Goal: Task Accomplishment & Management: Use online tool/utility

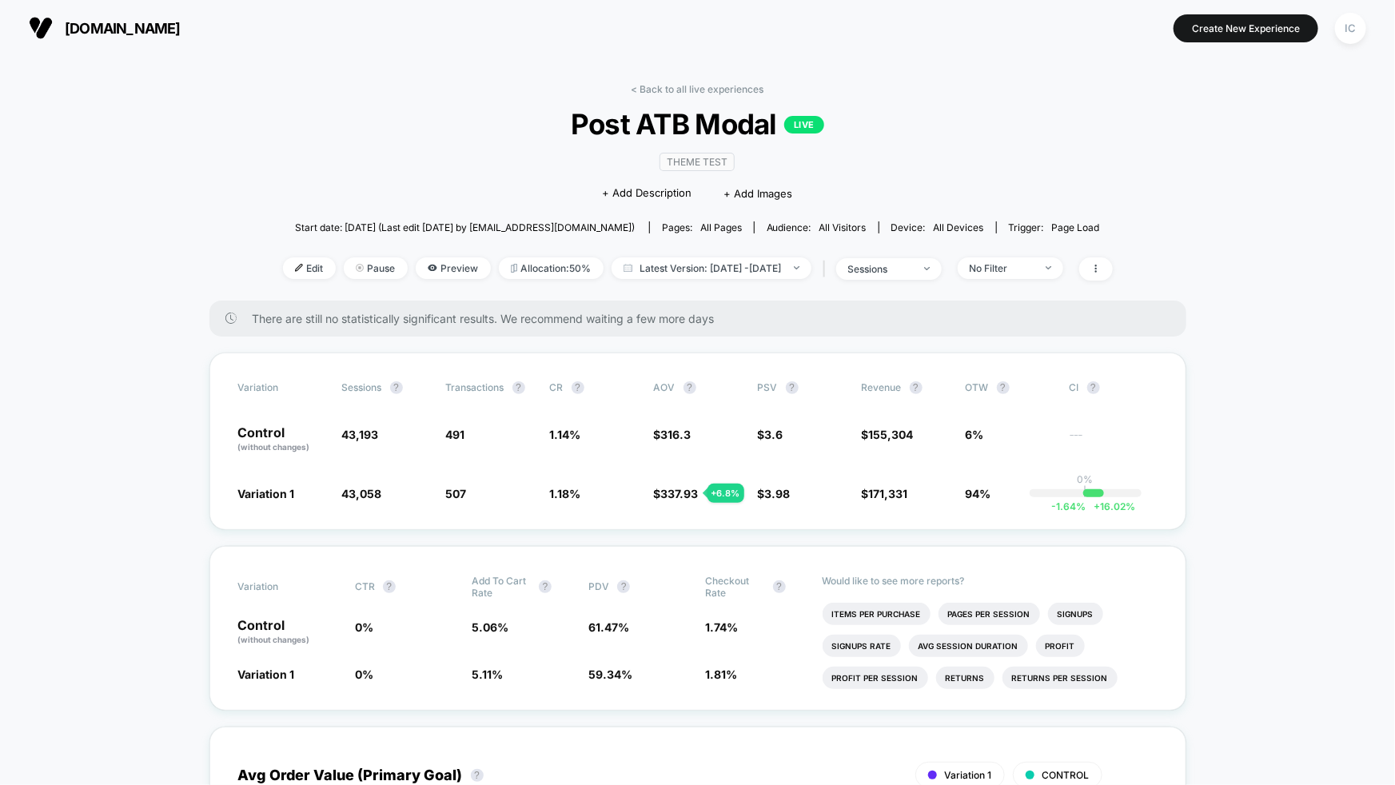
click at [1034, 269] on div "No Filter" at bounding box center [1002, 268] width 64 height 12
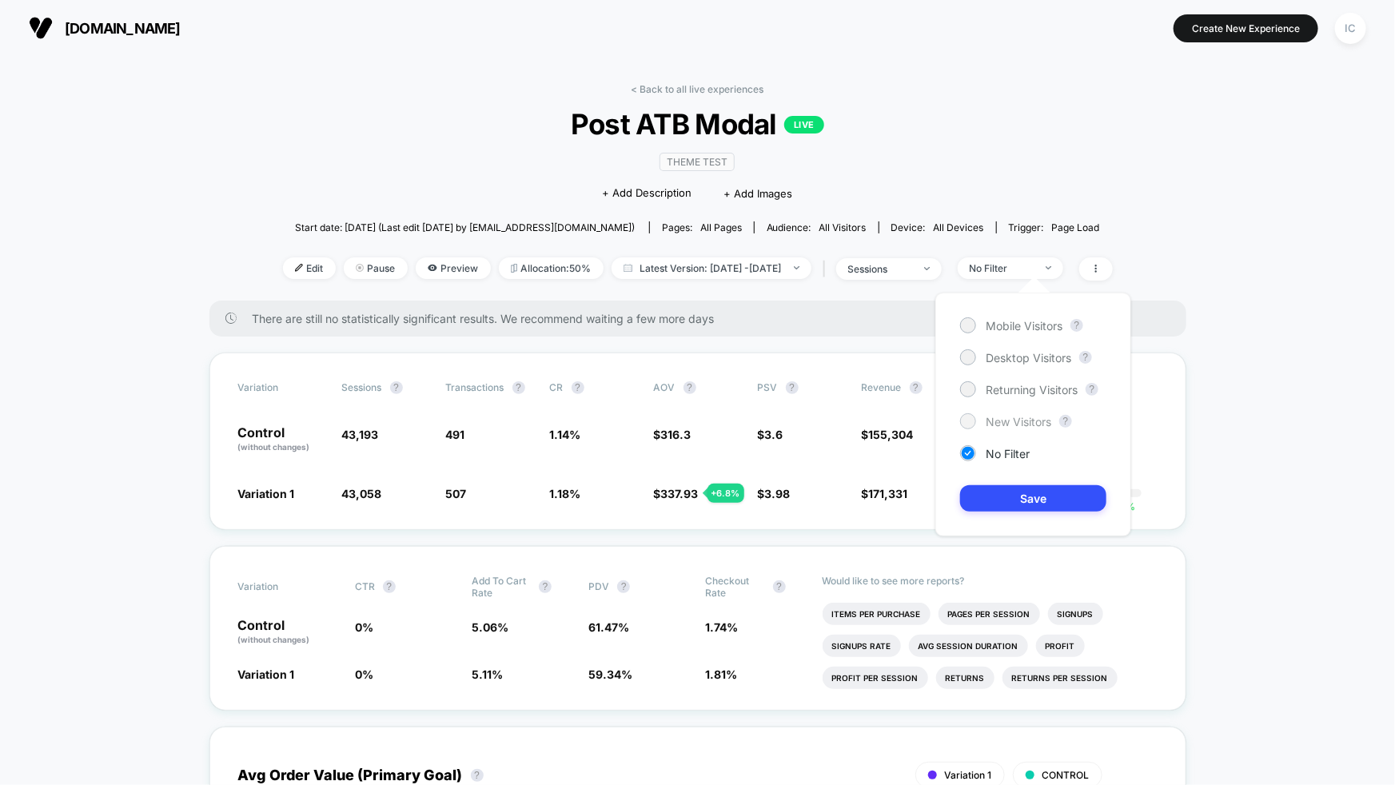
click at [1016, 422] on span "New Visitors" at bounding box center [1019, 422] width 66 height 14
click at [1063, 504] on button "Save" at bounding box center [1033, 498] width 146 height 26
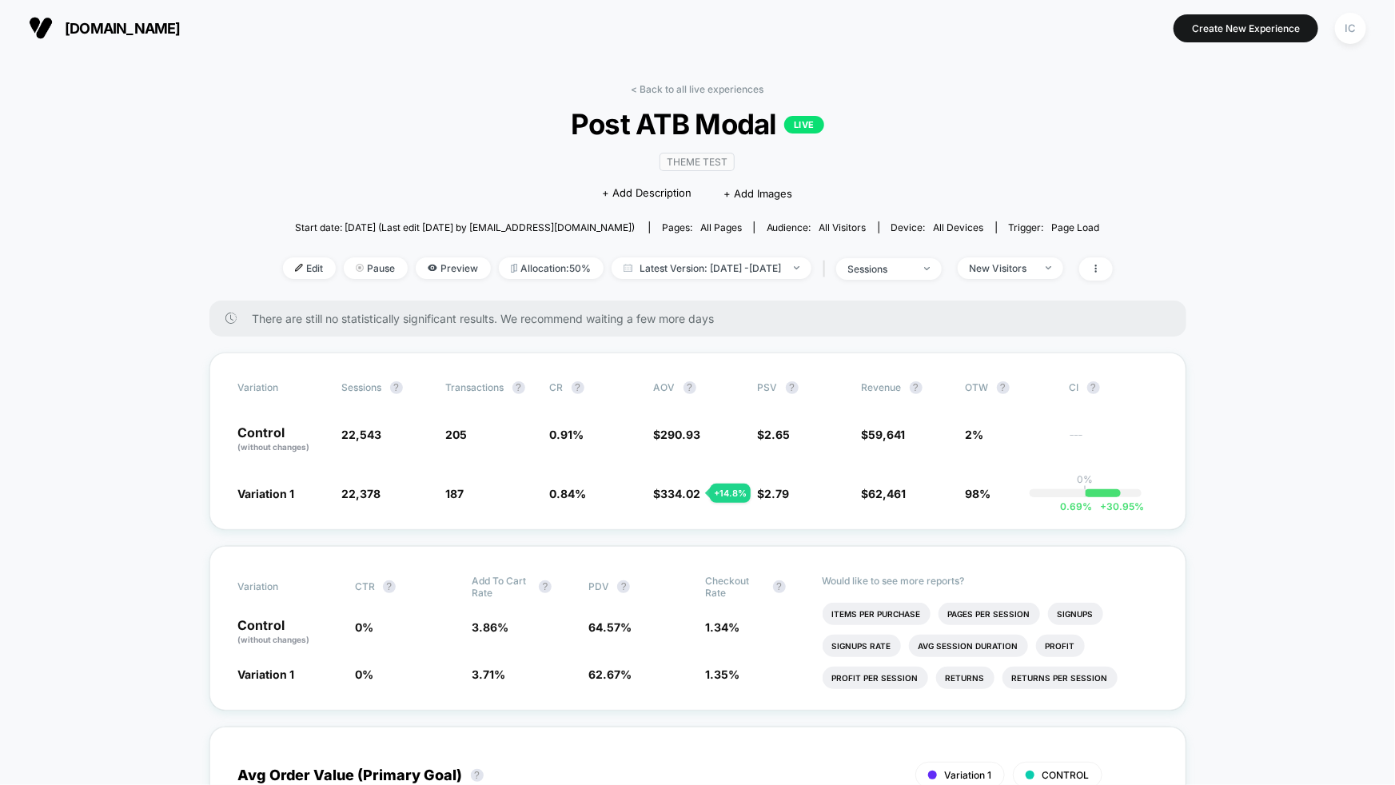
click at [1034, 267] on div "New Visitors" at bounding box center [1002, 268] width 64 height 12
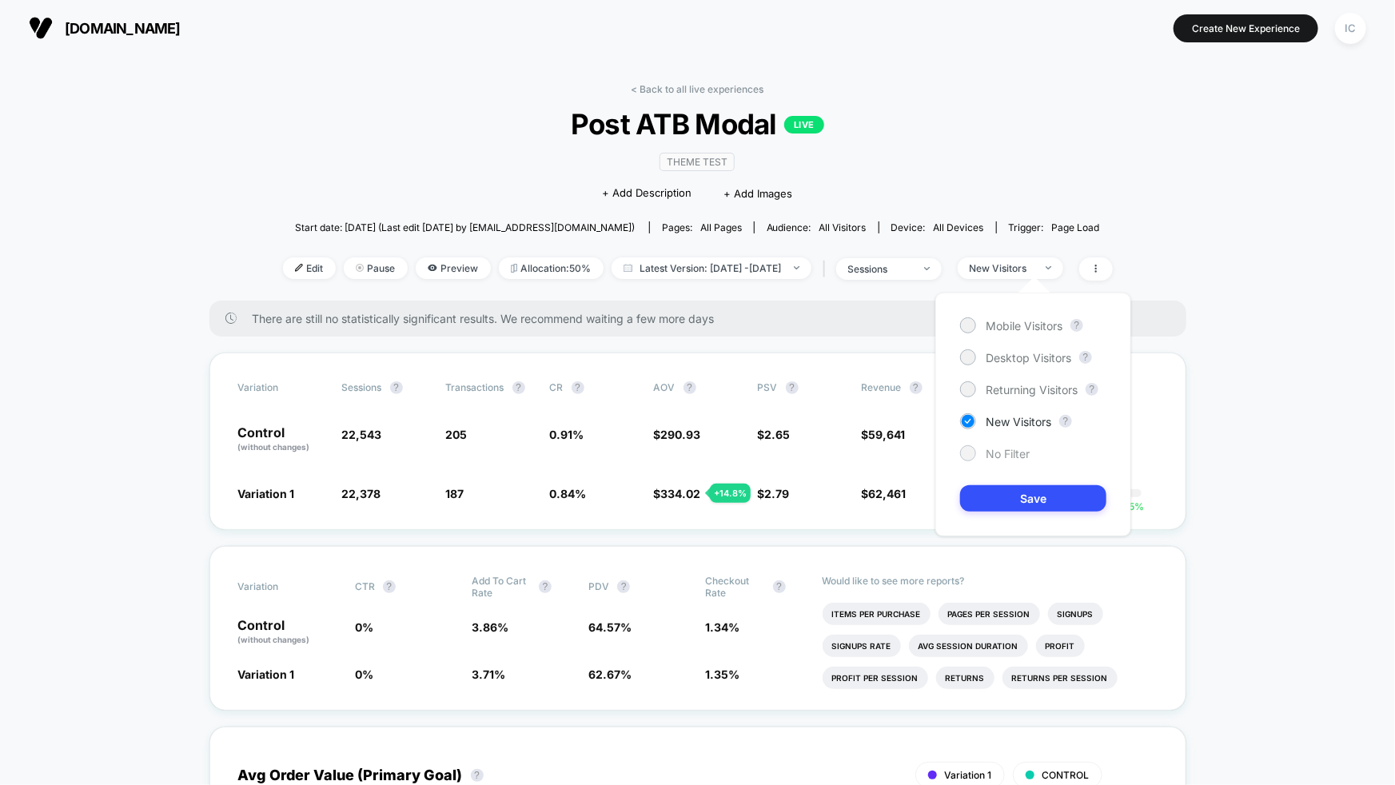
click at [1009, 456] on span "No Filter" at bounding box center [1008, 454] width 44 height 14
click at [1016, 496] on button "Save" at bounding box center [1033, 498] width 146 height 26
